Goal: Navigation & Orientation: Find specific page/section

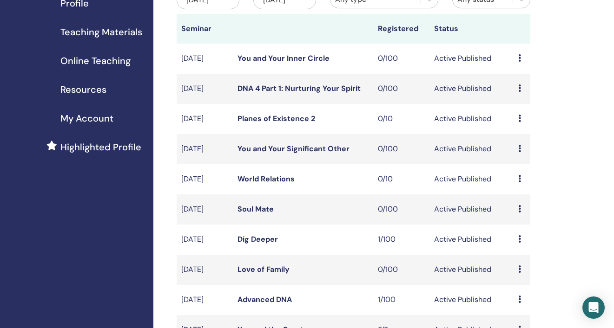
scroll to position [135, 0]
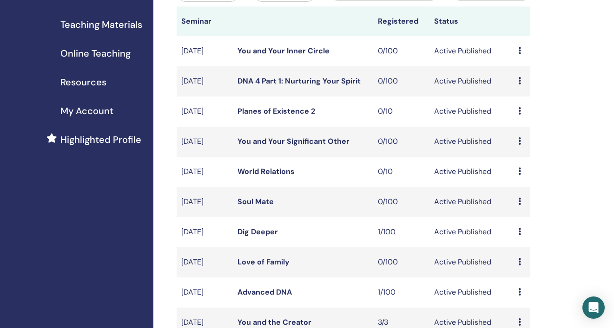
click at [259, 267] on link "Love of Family" at bounding box center [263, 262] width 52 height 10
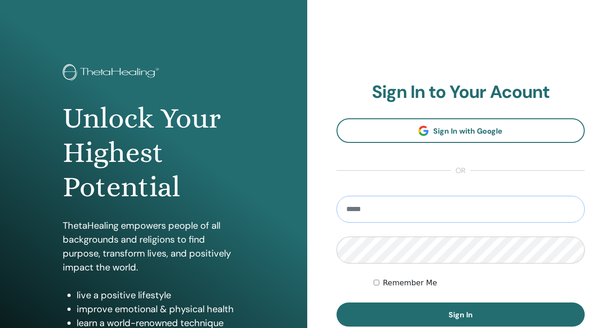
type input "**********"
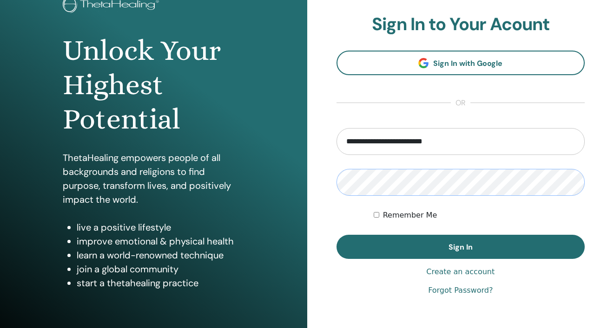
scroll to position [87, 0]
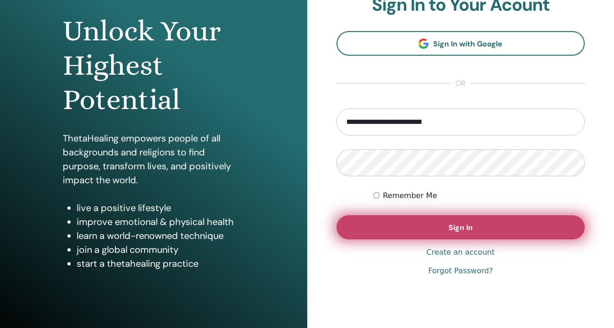
click at [470, 224] on span "Sign In" at bounding box center [460, 228] width 24 height 10
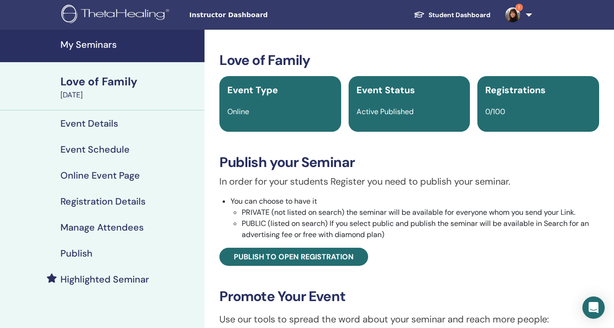
click at [98, 157] on link "Event Schedule" at bounding box center [102, 150] width 204 height 26
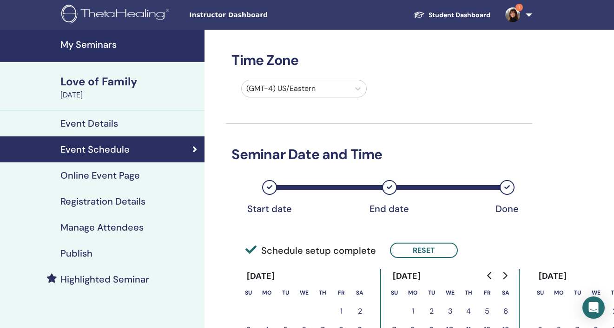
click at [94, 44] on h4 "My Seminars" at bounding box center [129, 44] width 138 height 11
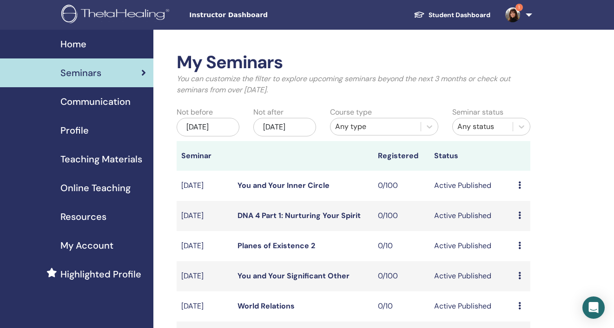
click at [511, 17] on img at bounding box center [512, 14] width 15 height 15
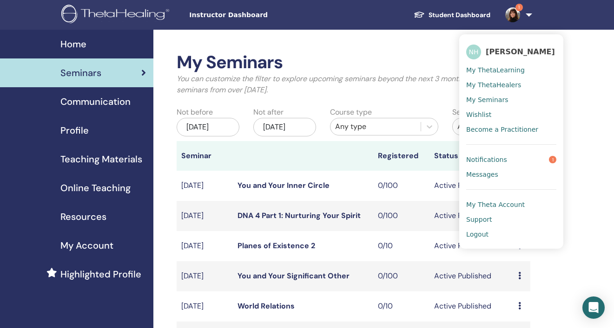
click at [495, 157] on span "Notifications" at bounding box center [486, 160] width 41 height 8
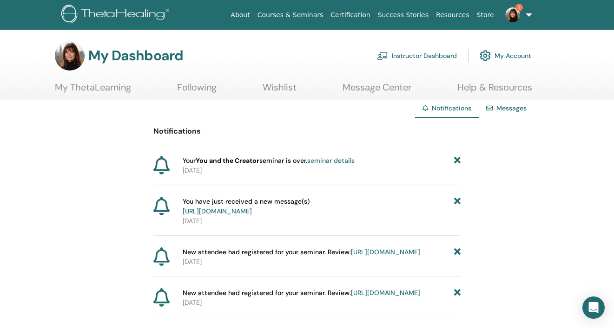
click at [406, 54] on link "Instructor Dashboard" at bounding box center [417, 56] width 80 height 20
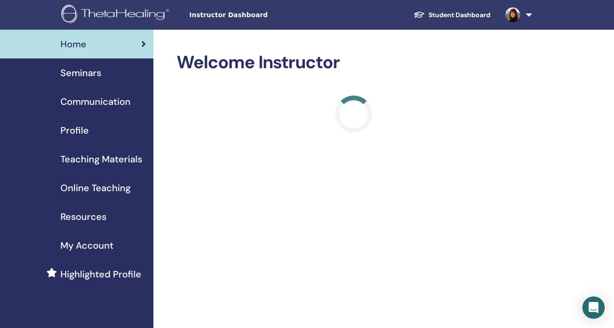
click at [92, 73] on span "Seminars" at bounding box center [80, 73] width 41 height 14
